Goal: Task Accomplishment & Management: Use online tool/utility

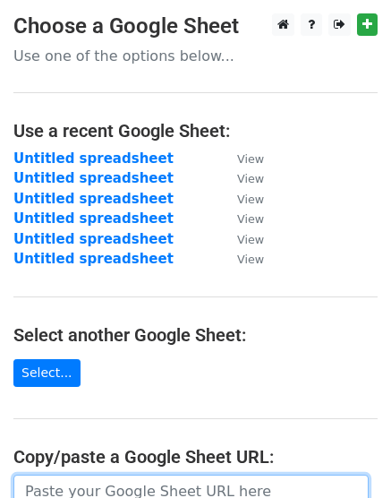
click at [92, 489] on input "url" at bounding box center [191, 492] width 356 height 34
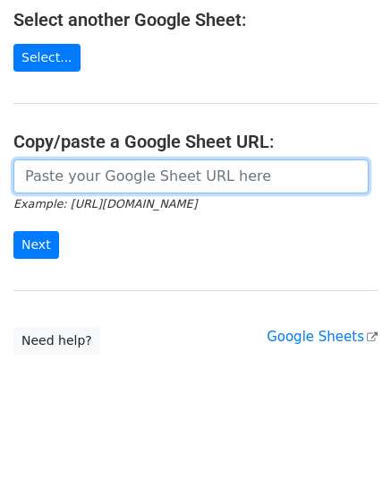
paste input "[URL][DOMAIN_NAME]"
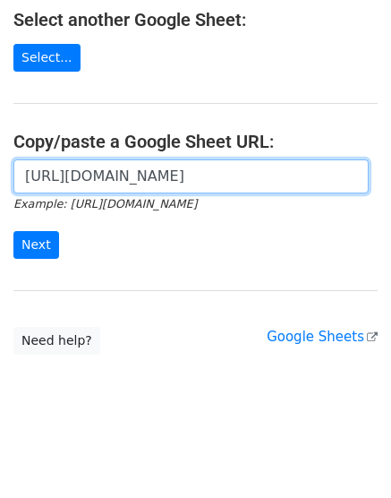
scroll to position [0, 382]
type input "[URL][DOMAIN_NAME]"
click at [13, 231] on input "Next" at bounding box center [36, 245] width 46 height 28
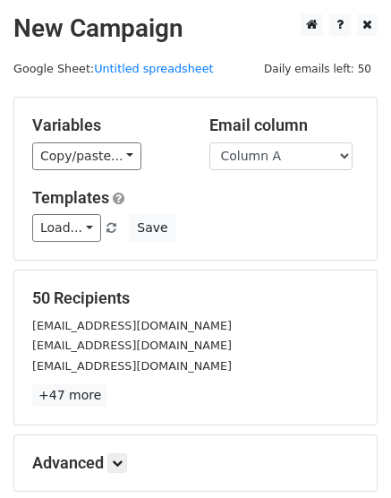
scroll to position [198, 0]
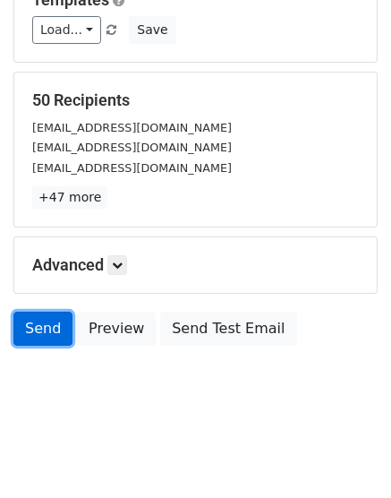
click at [30, 331] on link "Send" at bounding box center [42, 329] width 59 height 34
